Goal: Register for event/course

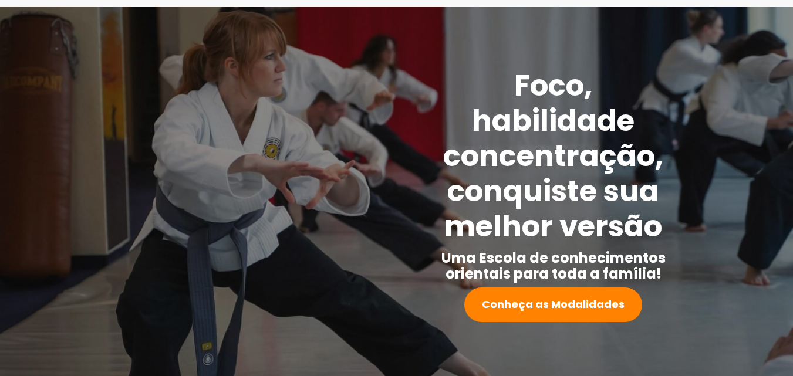
scroll to position [59, 0]
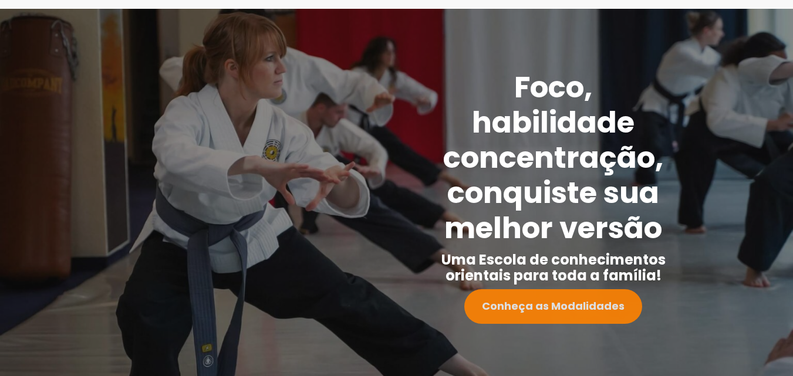
click at [526, 299] on strong "Conheça as Modalidades" at bounding box center [553, 306] width 143 height 15
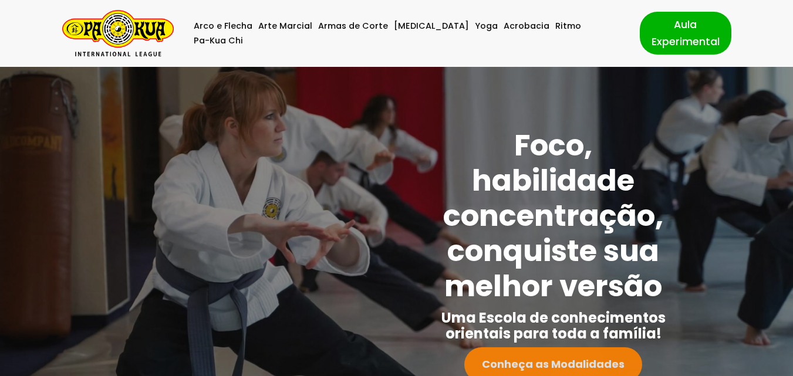
scroll to position [0, 0]
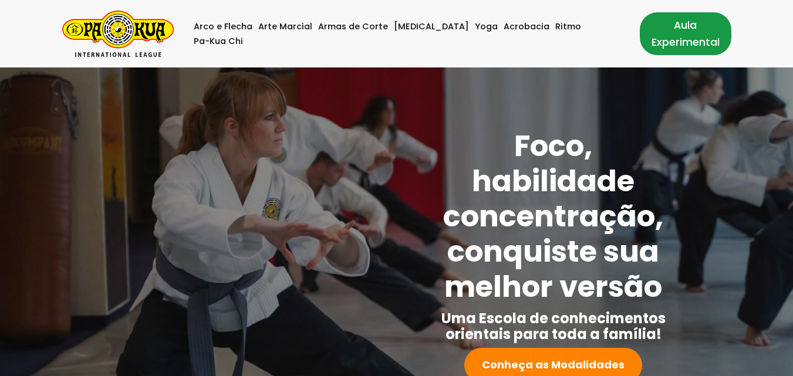
click at [653, 33] on link "Aula Experimental" at bounding box center [686, 33] width 92 height 42
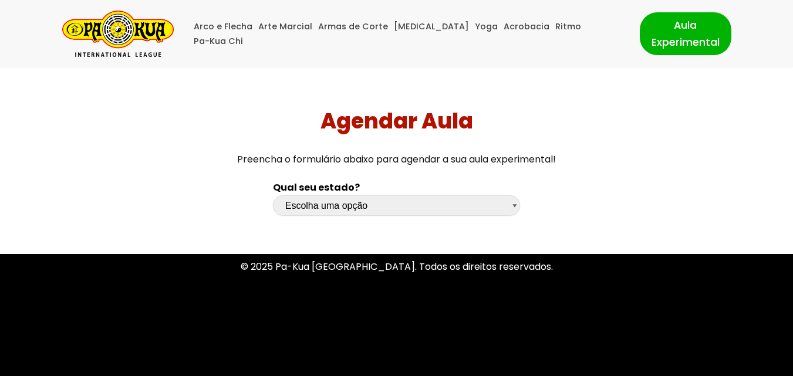
click at [516, 208] on select "Escolha uma opção Rio Grande do Sul Santa Catarina Paraná São Paulo Rio de Jane…" at bounding box center [397, 205] width 248 height 21
select select "sc"
click at [273, 195] on select "Escolha uma opção Rio Grande do Sul Santa Catarina Paraná São Paulo Rio de Jane…" at bounding box center [397, 205] width 248 height 21
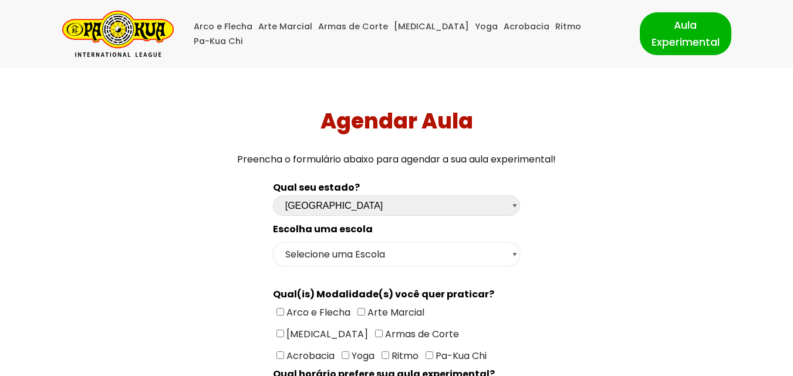
click at [520, 252] on select "Selecione uma Escola Florianópolis - Escola Pantanal Florianópolis - Escola Mau…" at bounding box center [397, 254] width 248 height 24
click at [513, 258] on select "Selecione uma Escola Florianópolis - Escola Pantanal Florianópolis - Escola Mau…" at bounding box center [397, 254] width 248 height 24
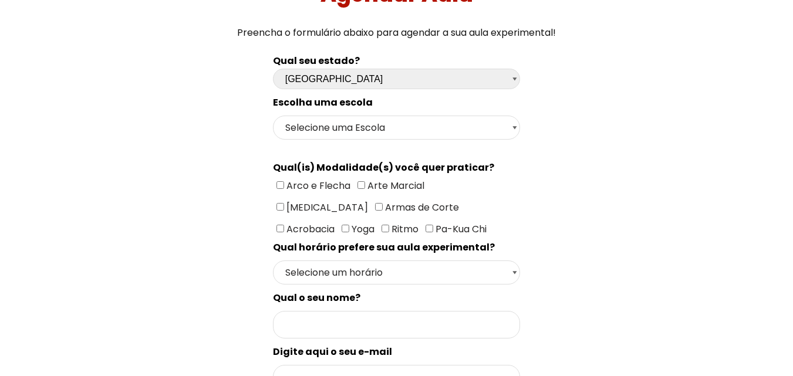
scroll to position [117, 0]
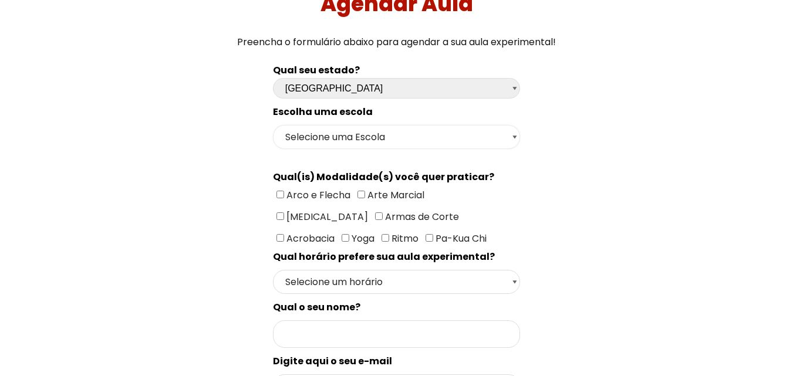
click at [509, 131] on select "Selecione uma Escola Florianópolis - Escola Pantanal Florianópolis - Escola Mau…" at bounding box center [397, 137] width 248 height 24
click at [712, 277] on div "Agendar Aula Preencha o formulário abaixo para agendar a sua aula experimental!…" at bounding box center [397, 330] width 784 height 760
